Goal: Task Accomplishment & Management: Manage account settings

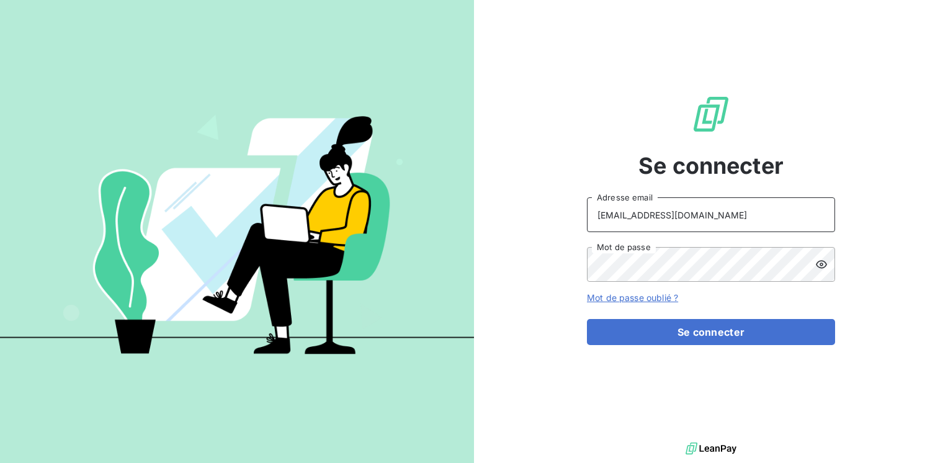
click at [732, 215] on input "[EMAIL_ADDRESS][DOMAIN_NAME]" at bounding box center [711, 214] width 248 height 35
drag, startPoint x: 751, startPoint y: 217, endPoint x: 526, endPoint y: 215, distance: 225.3
click at [526, 215] on div "Se connecter [EMAIL_ADDRESS][DOMAIN_NAME] Adresse email Mot de passe Mot de pas…" at bounding box center [711, 219] width 474 height 439
paste input "valliance-clients"
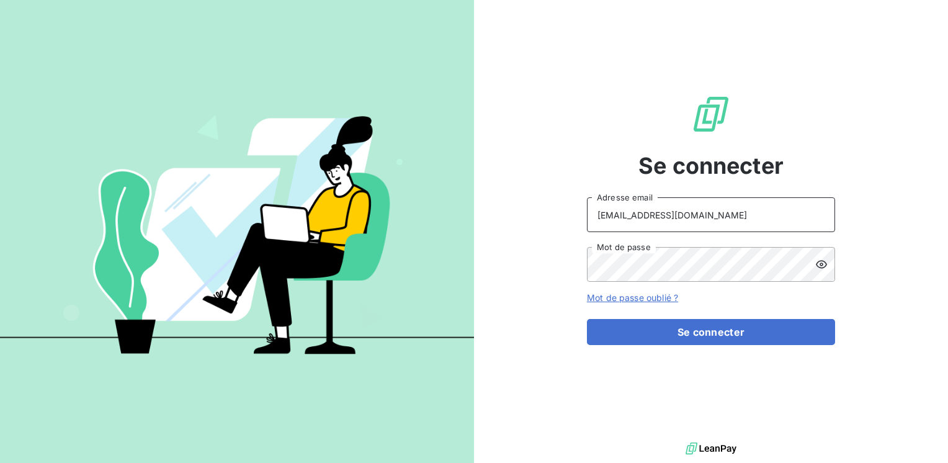
type input "[EMAIL_ADDRESS][DOMAIN_NAME]"
click at [917, 234] on div "Se connecter [EMAIL_ADDRESS][DOMAIN_NAME] Adresse email Mot de passe Mot de pas…" at bounding box center [711, 219] width 474 height 439
click at [874, 318] on div "Se connecter [EMAIL_ADDRESS][DOMAIN_NAME] Adresse email Mot de passe Mot de pas…" at bounding box center [711, 219] width 474 height 439
